Goal: Navigation & Orientation: Go to known website

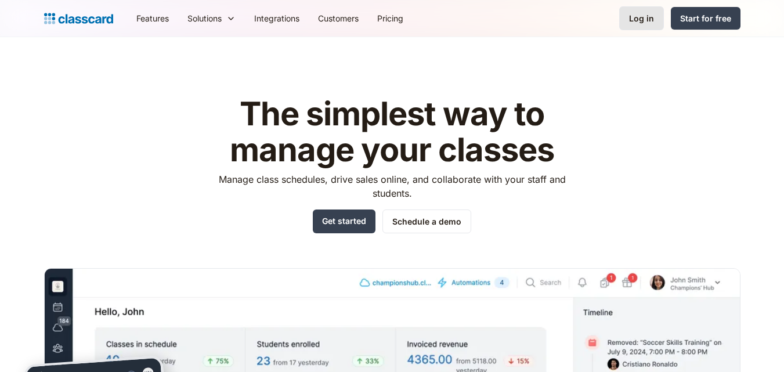
click at [661, 14] on link "Log in" at bounding box center [642, 18] width 45 height 24
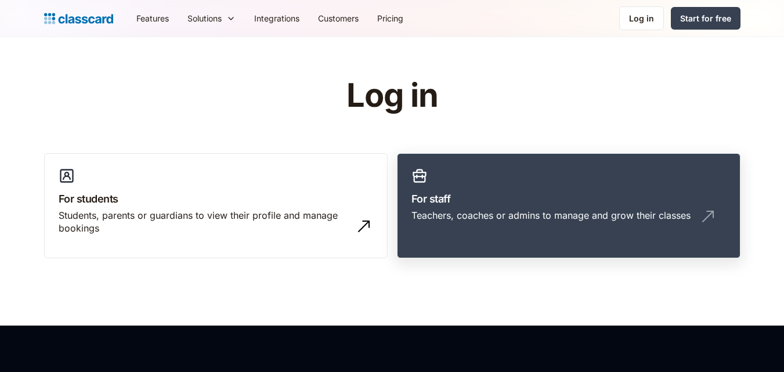
click at [568, 210] on div "Teachers, coaches or admins to manage and grow their classes" at bounding box center [551, 215] width 279 height 13
